Goal: Information Seeking & Learning: Learn about a topic

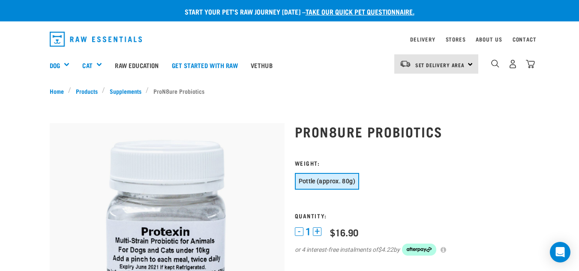
click at [438, 136] on h1 "ProN8ure Probiotics" at bounding box center [412, 131] width 235 height 15
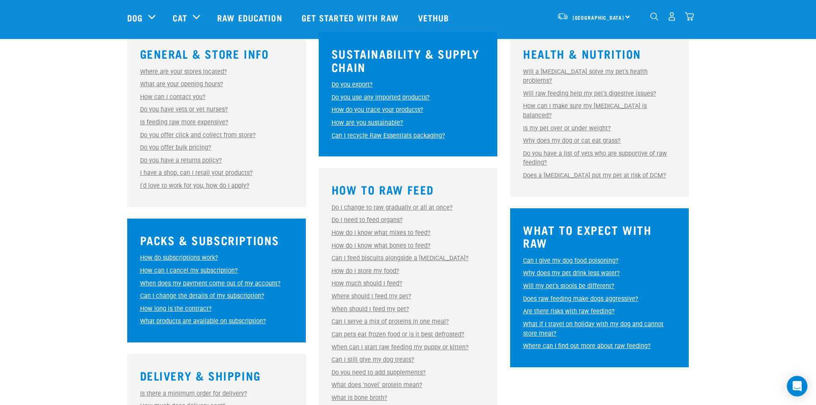
scroll to position [300, 0]
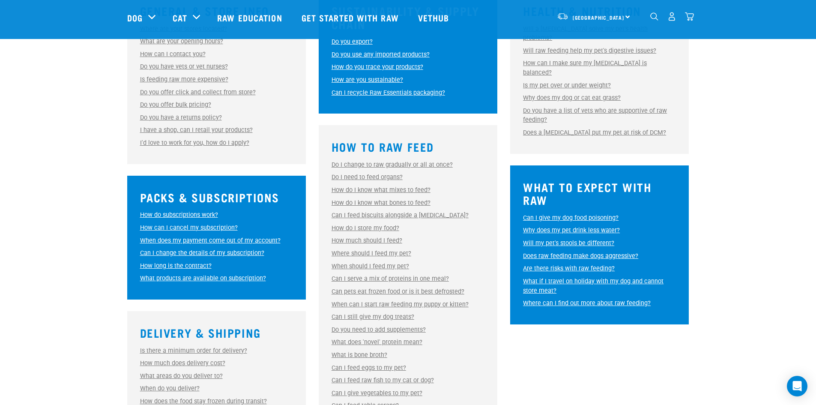
click at [405, 213] on link "Can I feed biscuits alongside a [MEDICAL_DATA]?" at bounding box center [400, 215] width 137 height 7
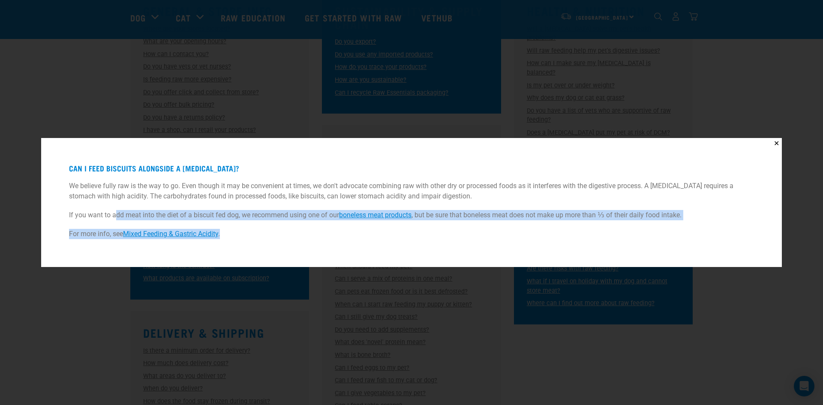
drag, startPoint x: 247, startPoint y: 231, endPoint x: 117, endPoint y: 204, distance: 133.6
click at [117, 204] on div "Can I feed biscuits alongside a [MEDICAL_DATA]? We believe fully raw is the way…" at bounding box center [411, 203] width 719 height 108
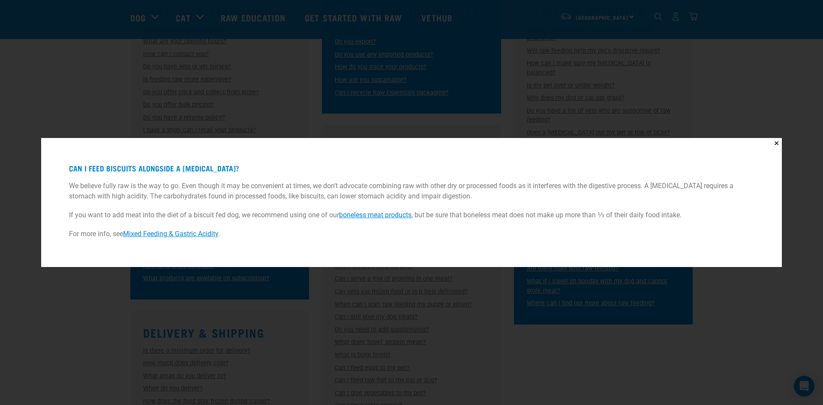
click at [110, 201] on p "We believe fully raw is the way to go. Even though it may be convenient at time…" at bounding box center [411, 191] width 685 height 21
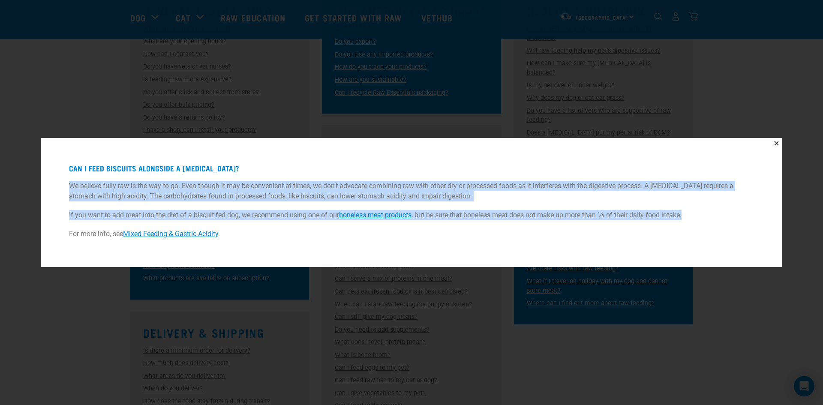
drag, startPoint x: 67, startPoint y: 185, endPoint x: 730, endPoint y: 204, distance: 663.6
click at [734, 205] on div "Can I feed biscuits alongside a [MEDICAL_DATA]? We believe fully raw is the way…" at bounding box center [411, 203] width 719 height 108
copy div "We believe fully raw is the way to go. Even though it may be convenient at time…"
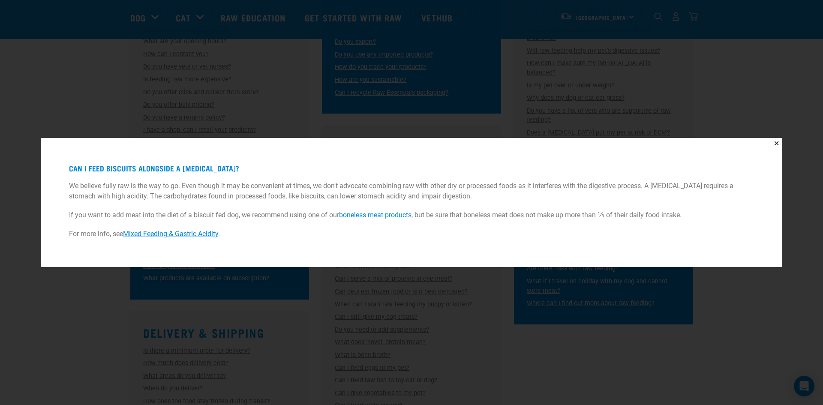
click at [338, 340] on div "✕ Can I feed biscuits alongside a [MEDICAL_DATA]? We believe fully raw is the w…" at bounding box center [411, 202] width 823 height 405
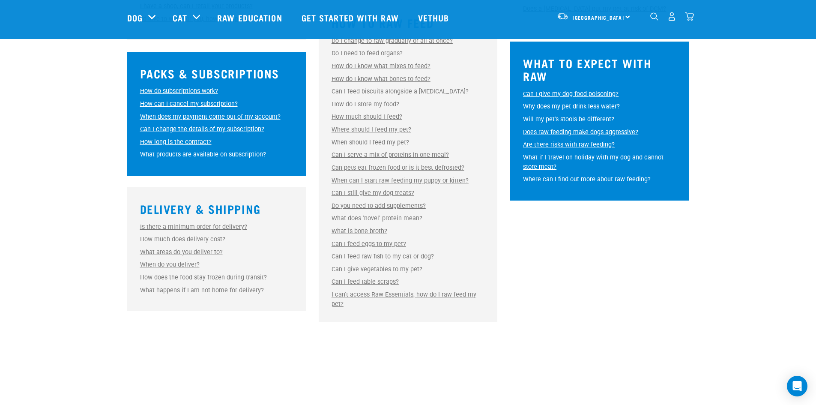
scroll to position [428, 0]
